Goal: Transaction & Acquisition: Purchase product/service

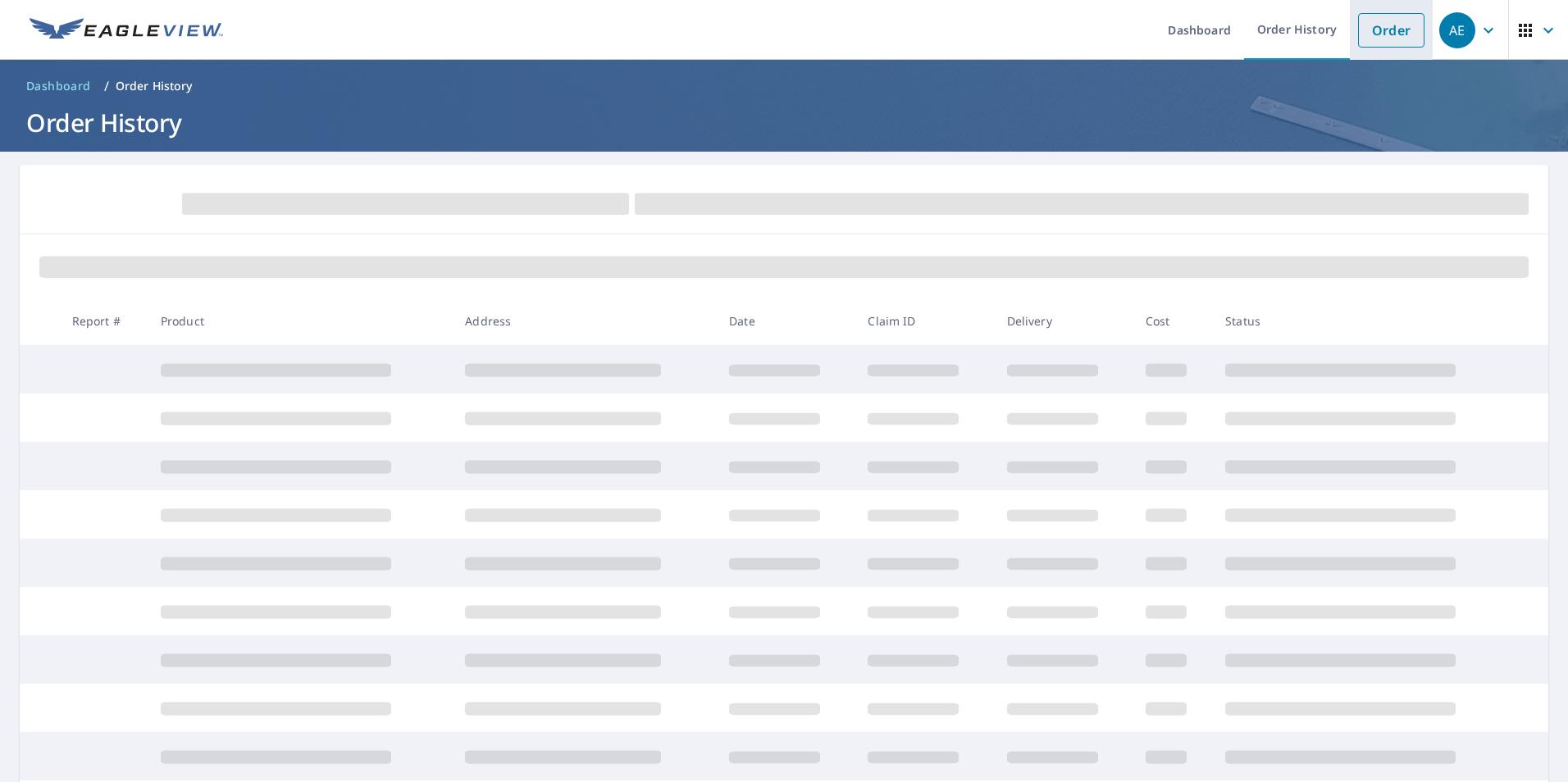
drag, startPoint x: 0, startPoint y: 0, endPoint x: 1368, endPoint y: 36, distance: 1368.5
click at [1368, 36] on link "Order" at bounding box center [1391, 30] width 66 height 35
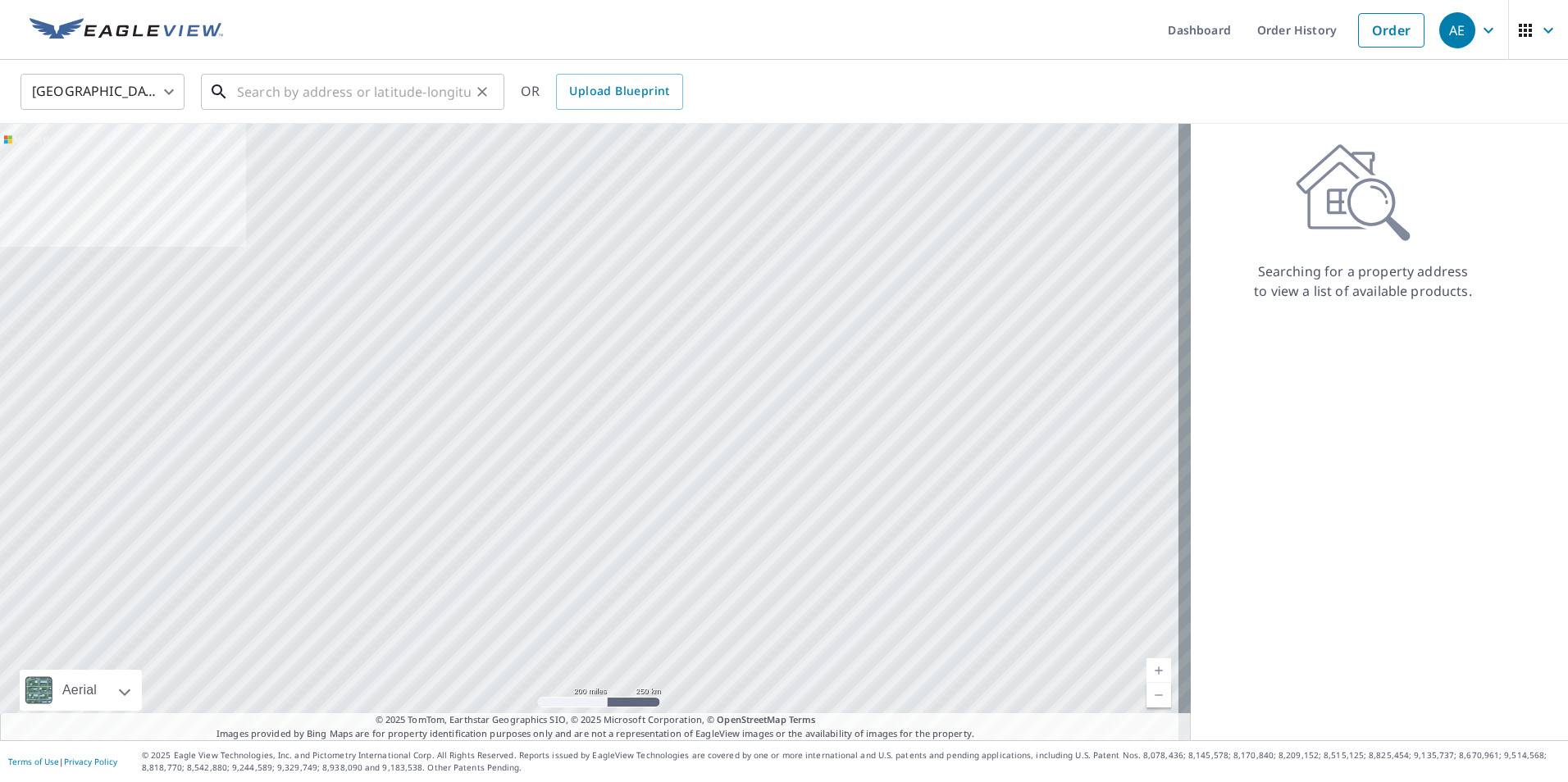
click at [285, 97] on input "text" at bounding box center [353, 92] width 234 height 46
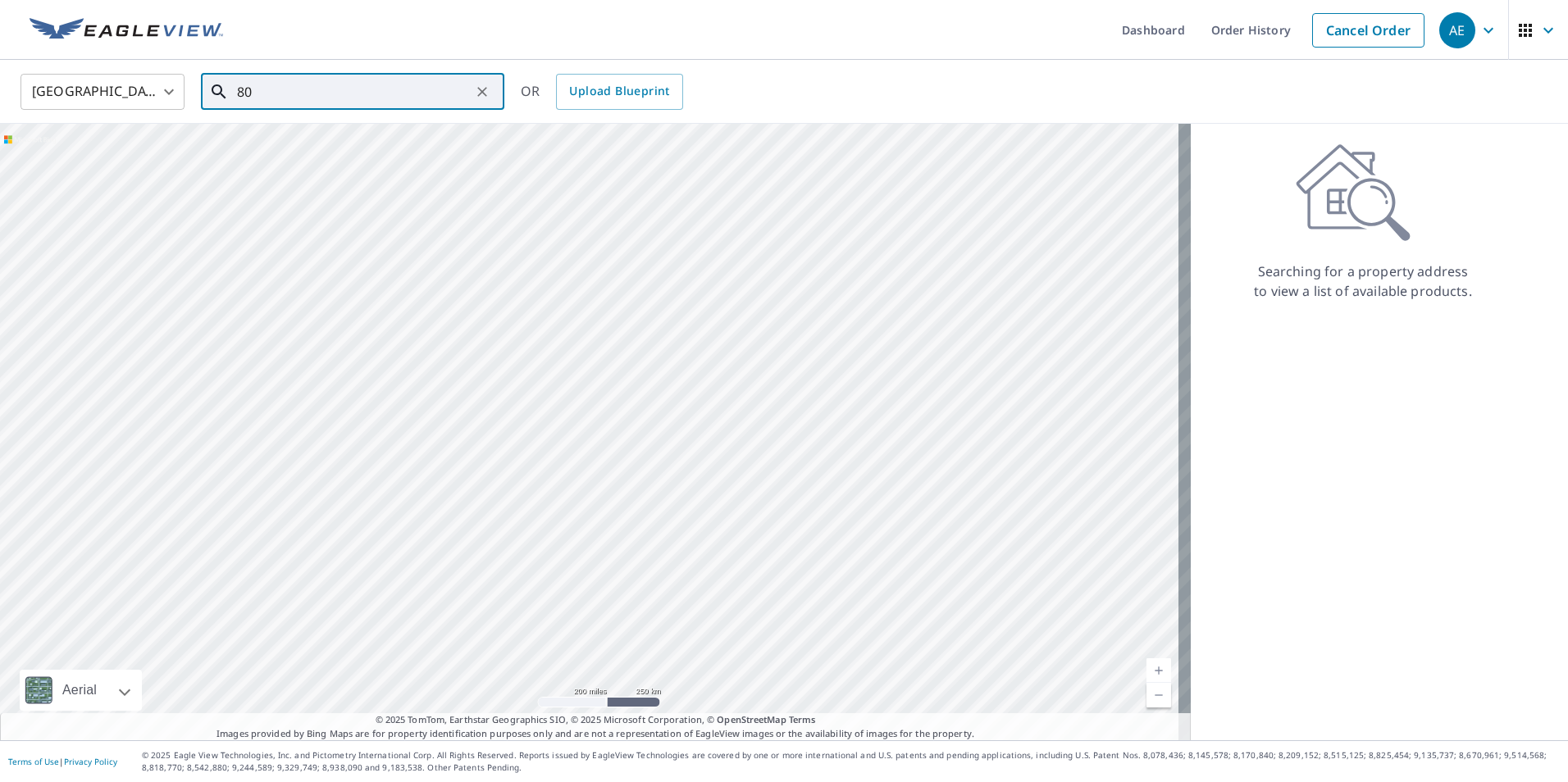
type input "803"
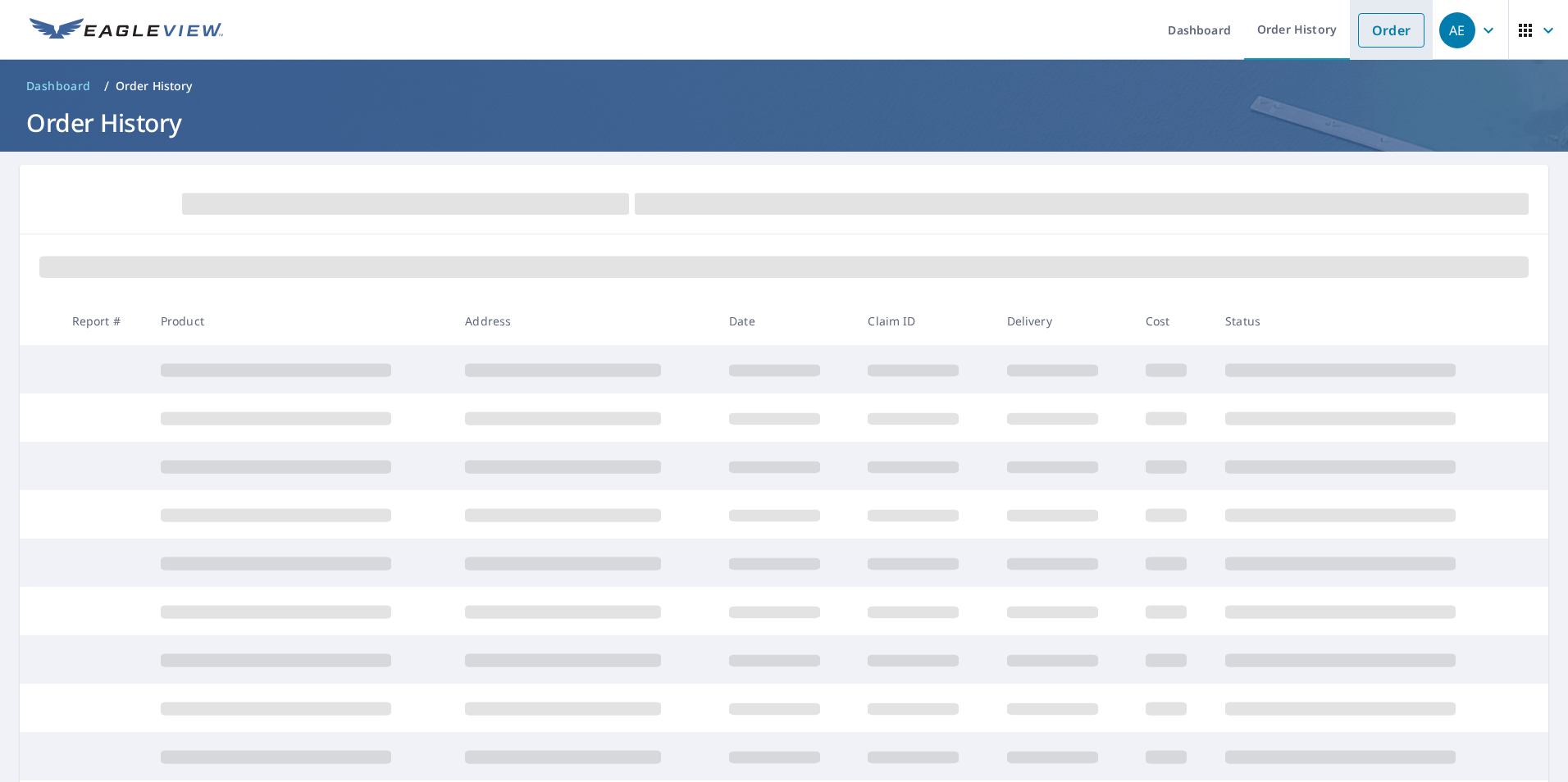
click at [1358, 39] on link "Order" at bounding box center [1391, 30] width 66 height 35
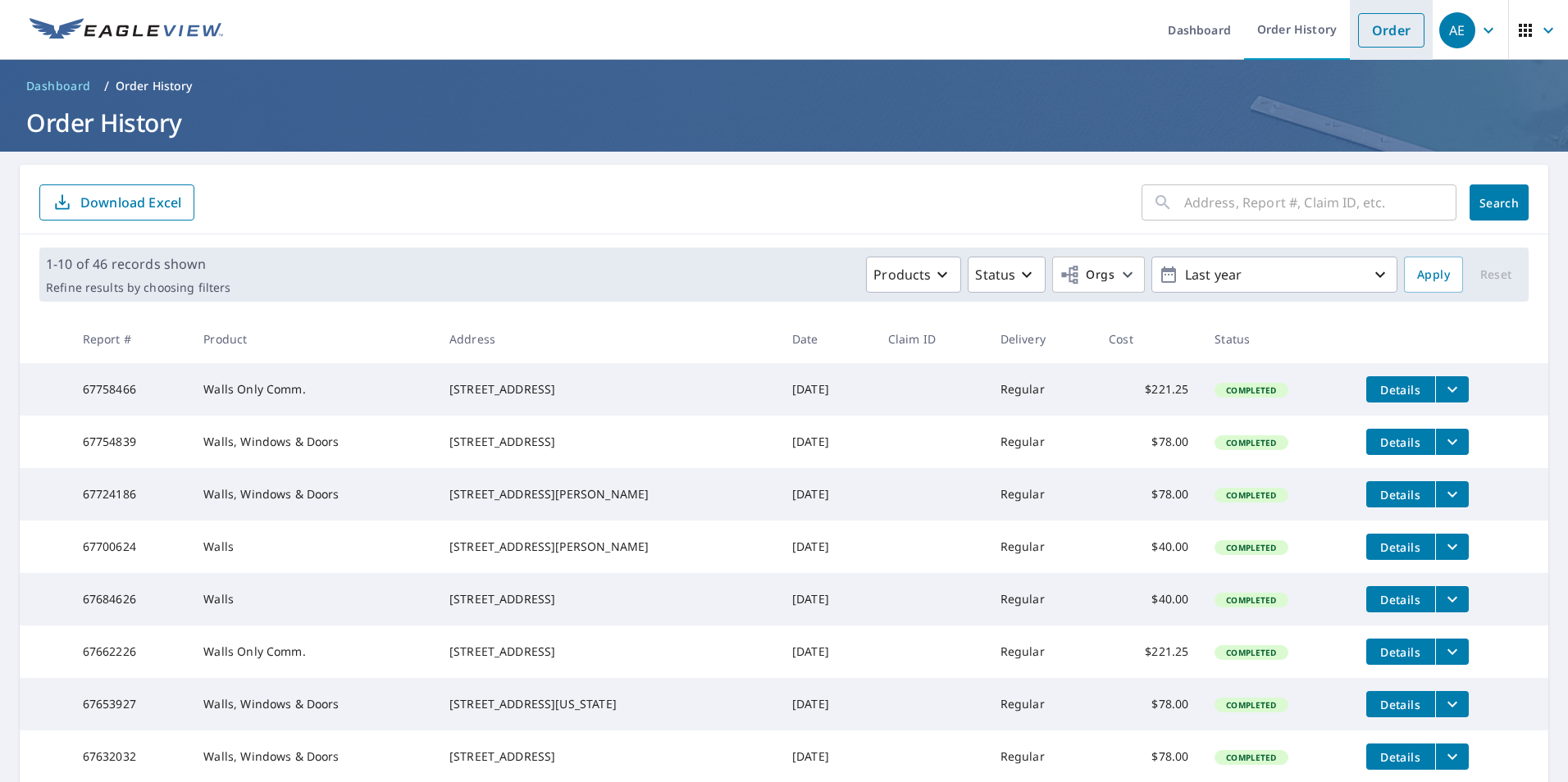
click at [1379, 27] on link "Order" at bounding box center [1391, 30] width 66 height 35
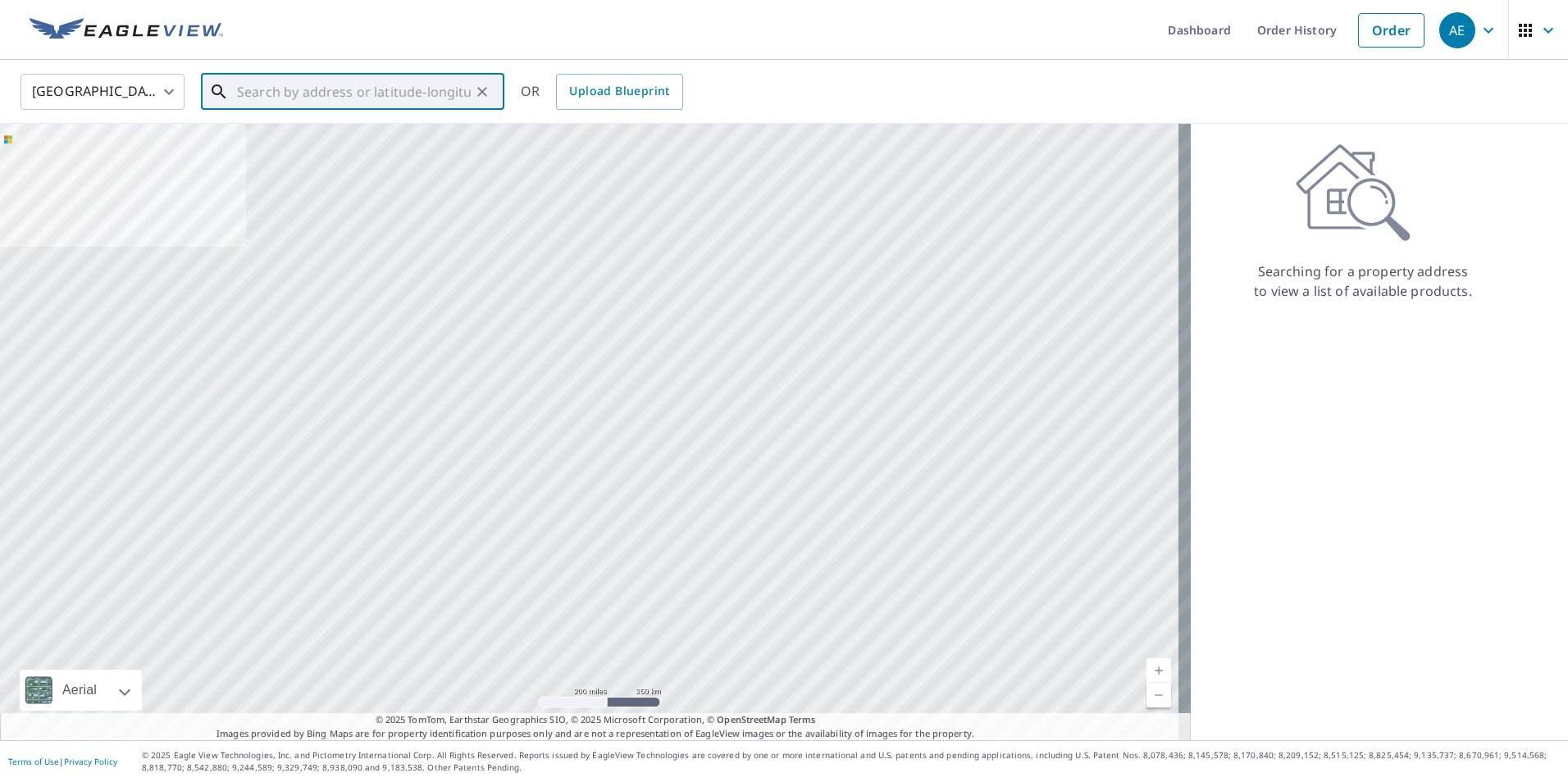
click at [308, 95] on input "text" at bounding box center [353, 92] width 234 height 46
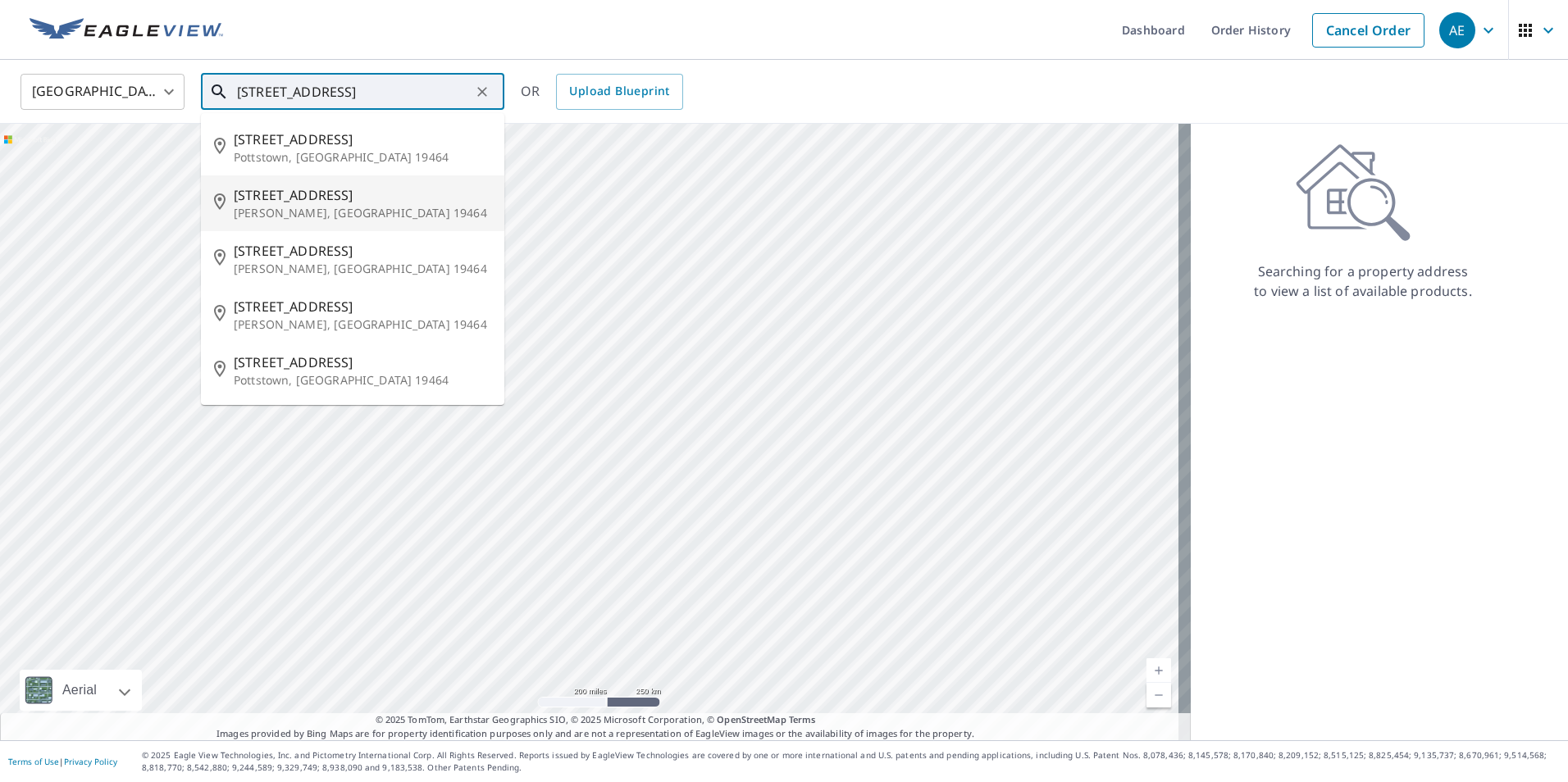
click at [296, 204] on span "[STREET_ADDRESS]" at bounding box center [363, 195] width 257 height 19
type input "[STREET_ADDRESS][PERSON_NAME]"
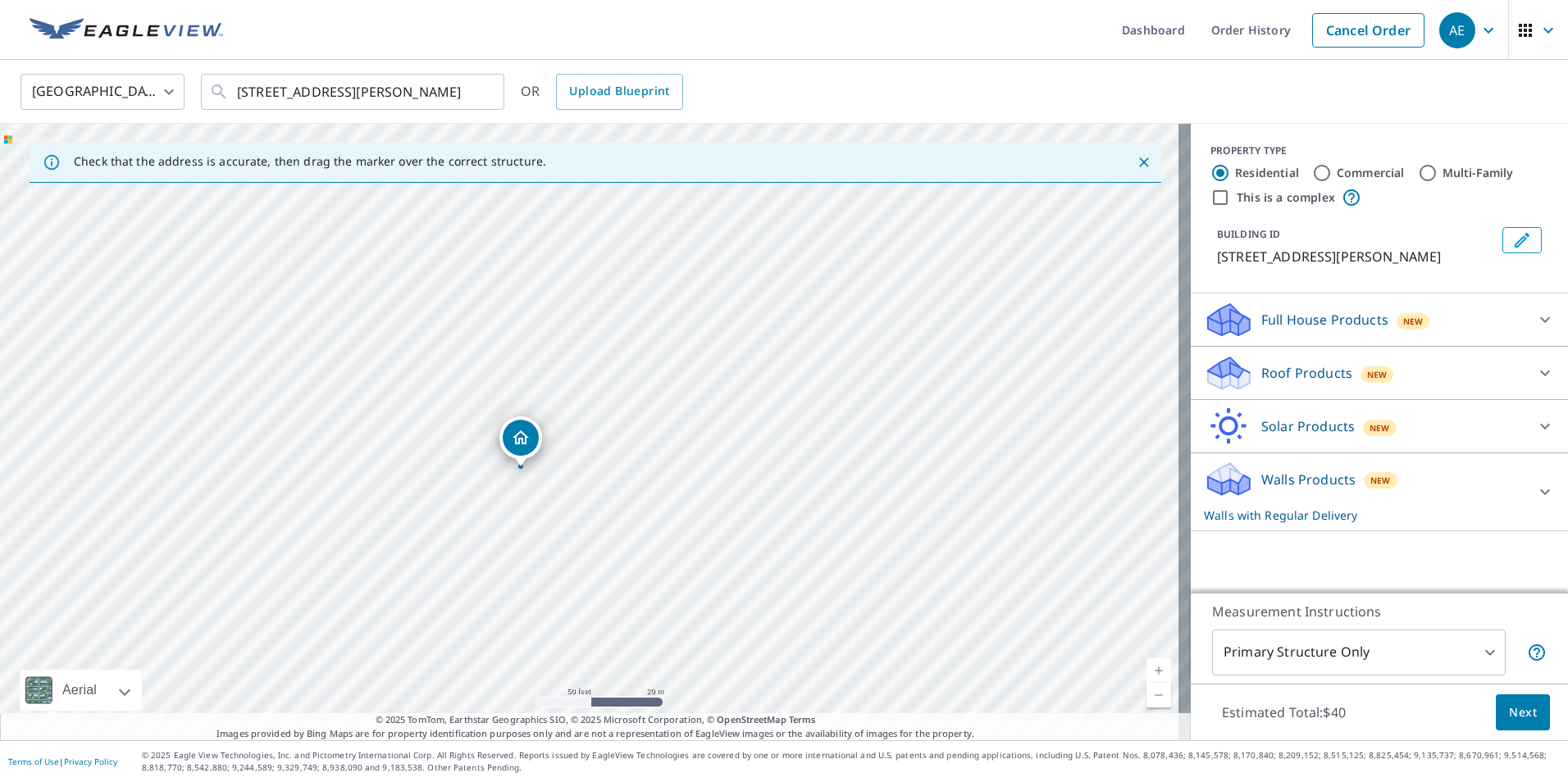
drag, startPoint x: 533, startPoint y: 420, endPoint x: 475, endPoint y: 607, distance: 195.8
click at [475, 607] on div "[STREET_ADDRESS][PERSON_NAME]" at bounding box center [595, 432] width 1191 height 617
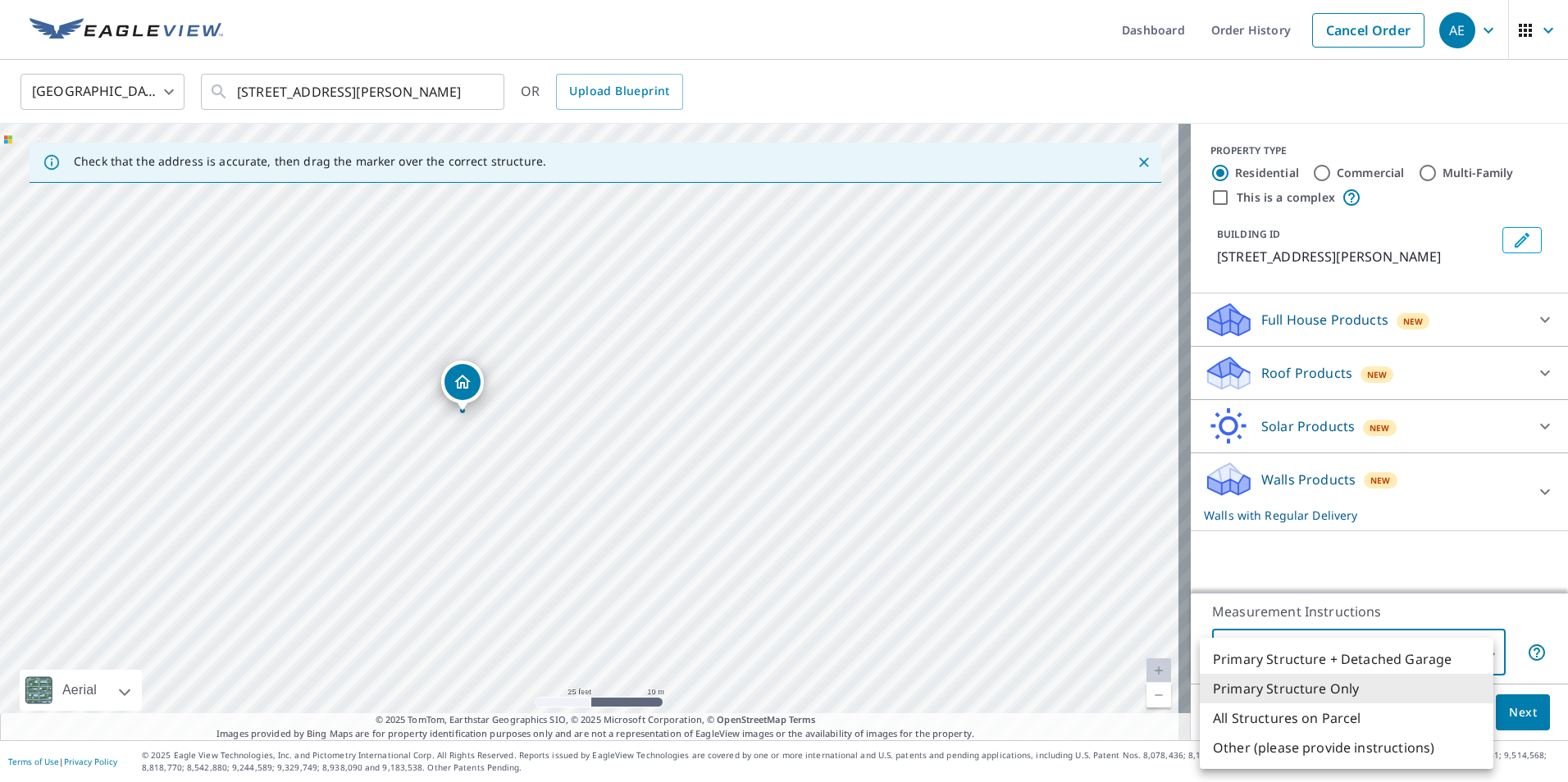
click at [1439, 657] on body "AE AE Dashboard Order History Cancel Order AE [GEOGRAPHIC_DATA] [GEOGRAPHIC_DAT…" at bounding box center [784, 391] width 1568 height 782
click at [1254, 655] on li "Primary Structure + Detached Garage" at bounding box center [1347, 659] width 294 height 29
type input "1"
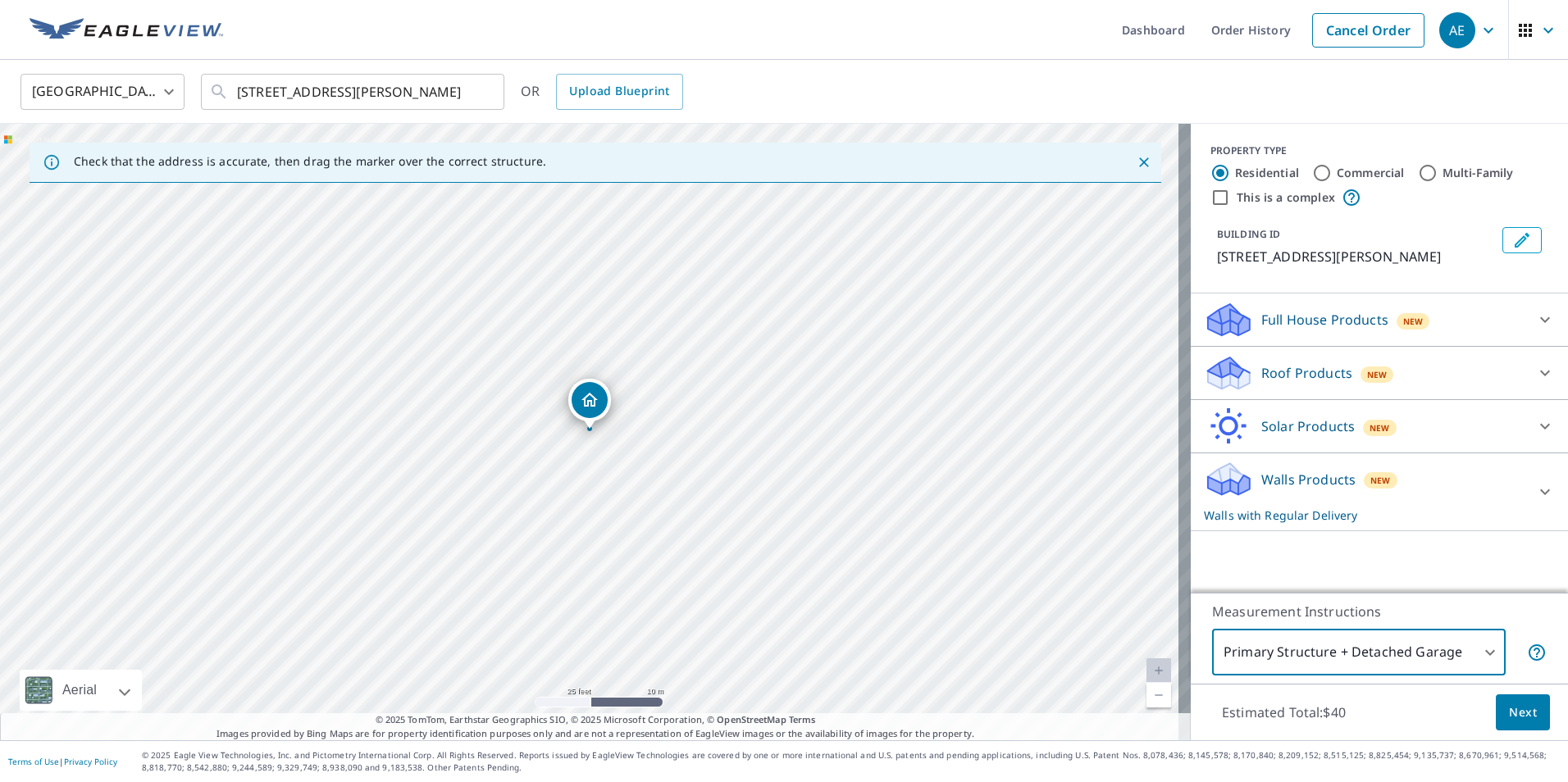
click at [1509, 717] on span "Next" at bounding box center [1523, 713] width 28 height 20
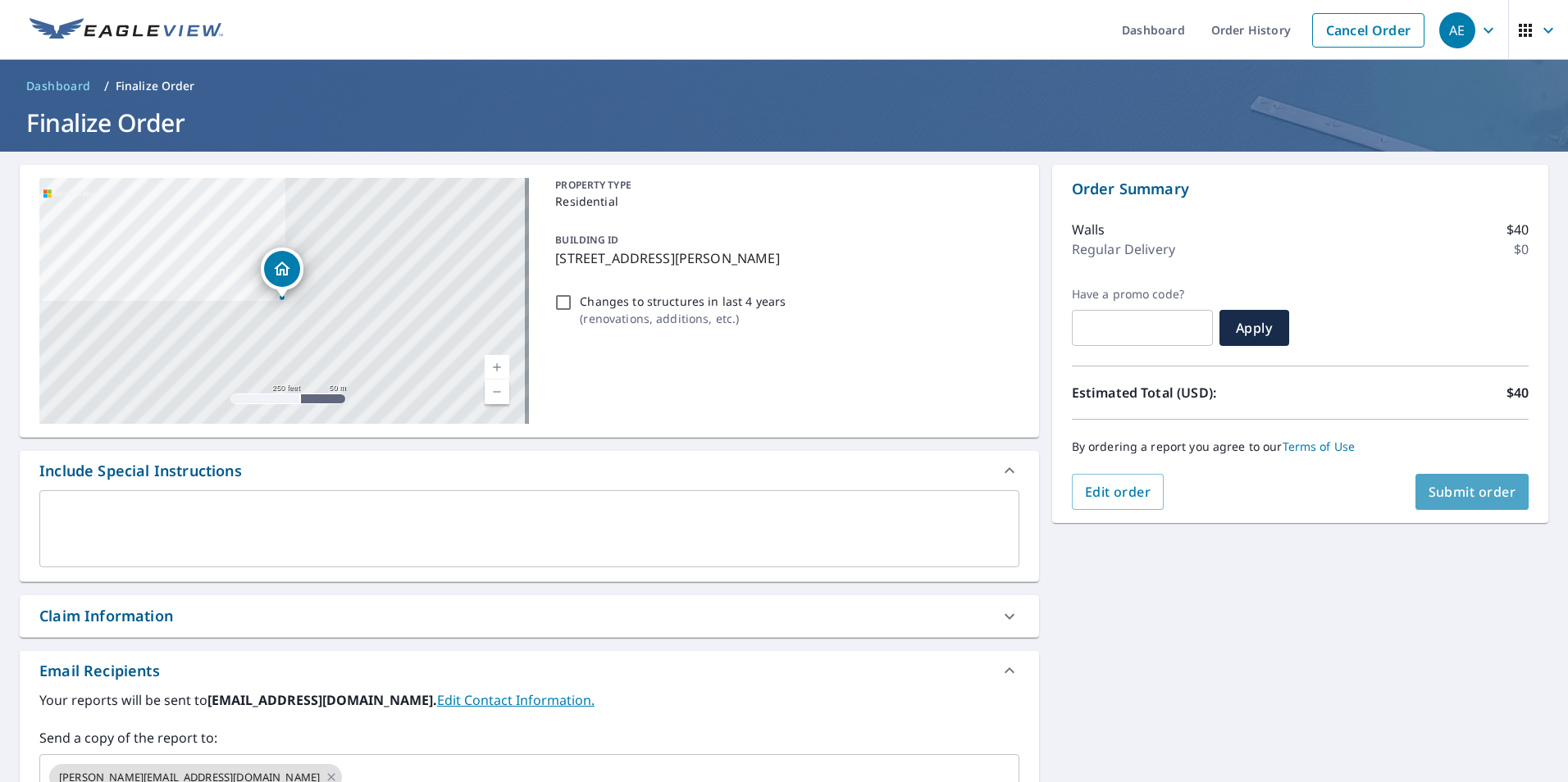
click at [1432, 487] on span "Submit order" at bounding box center [1473, 492] width 88 height 18
